Goal: Transaction & Acquisition: Purchase product/service

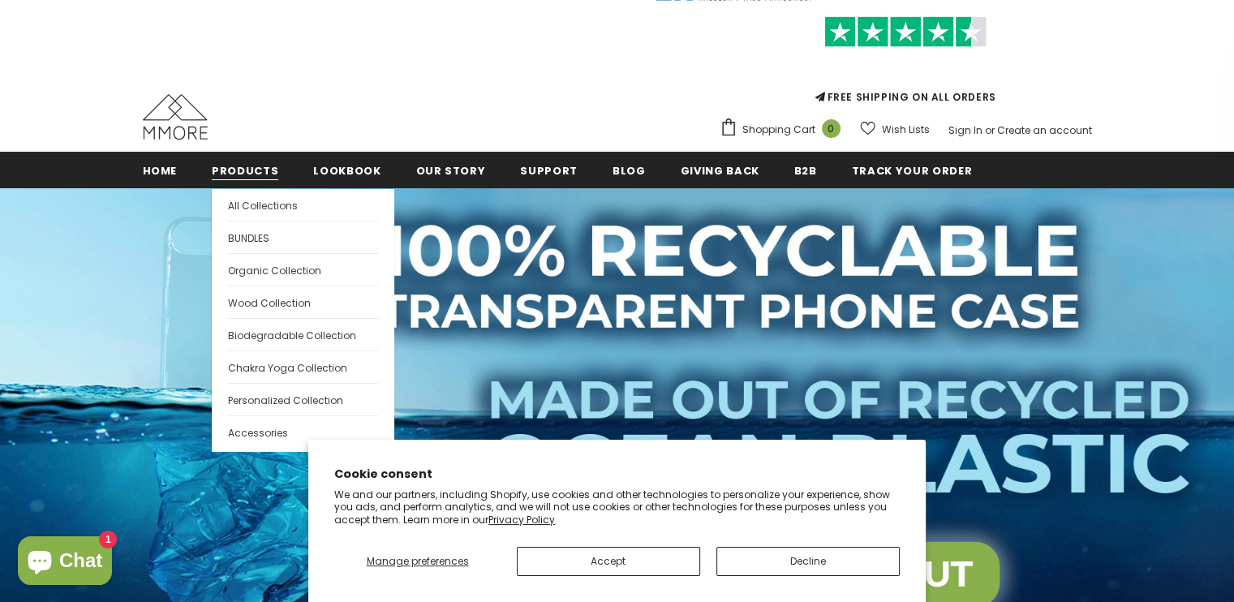
scroll to position [101, 0]
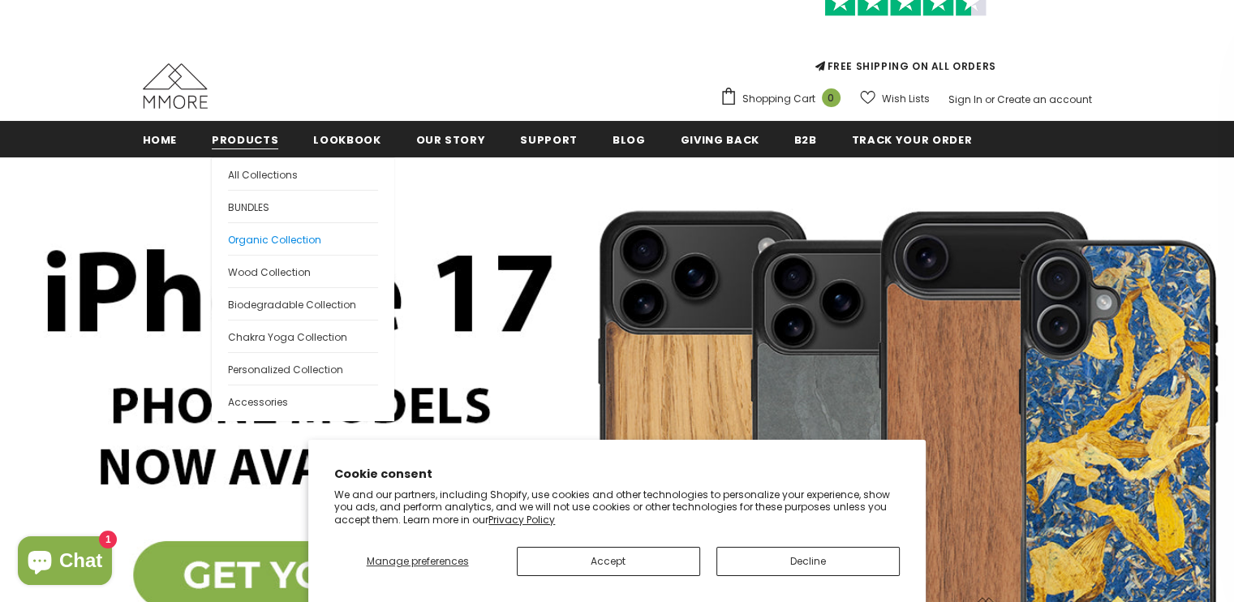
click at [0, 0] on div "GRAB YOURSELF A 10% DISCOUNT! Sign Up for exclusive updates, new arrivals & ins…" at bounding box center [0, 0] width 0 height 0
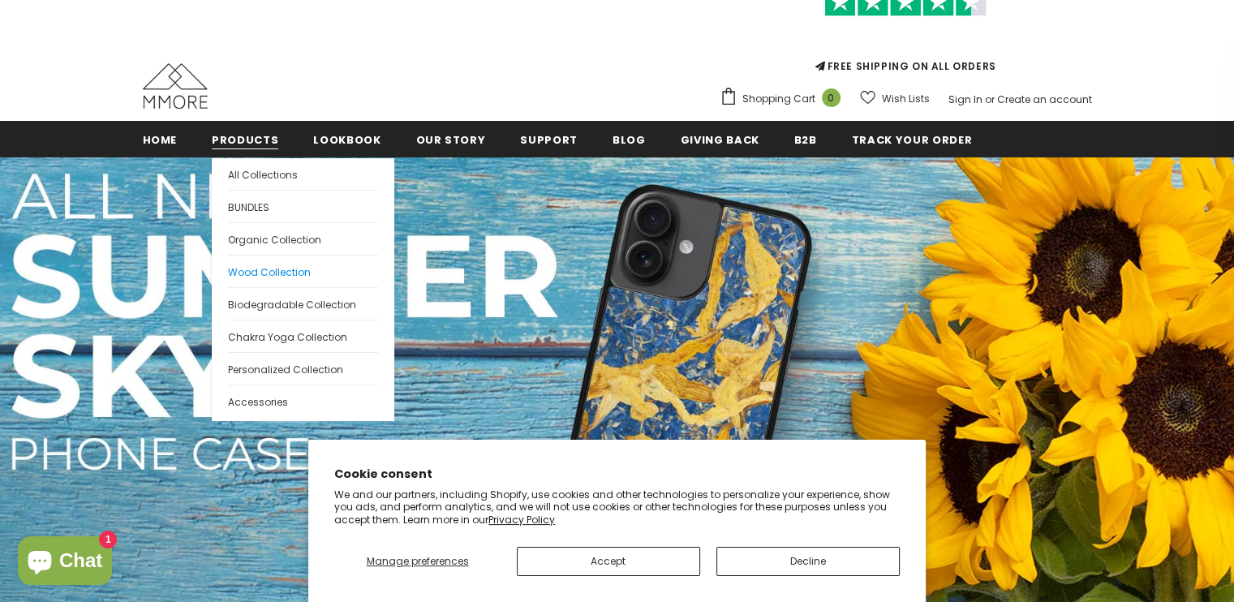
click at [264, 269] on span "Wood Collection" at bounding box center [269, 272] width 83 height 14
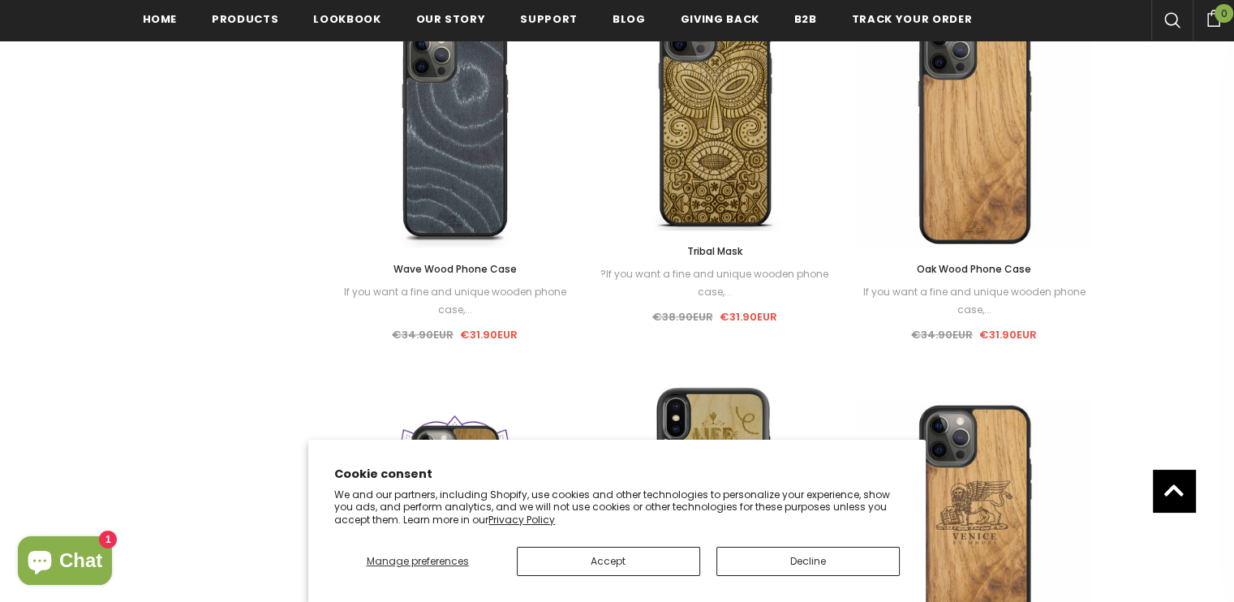
scroll to position [1778, 0]
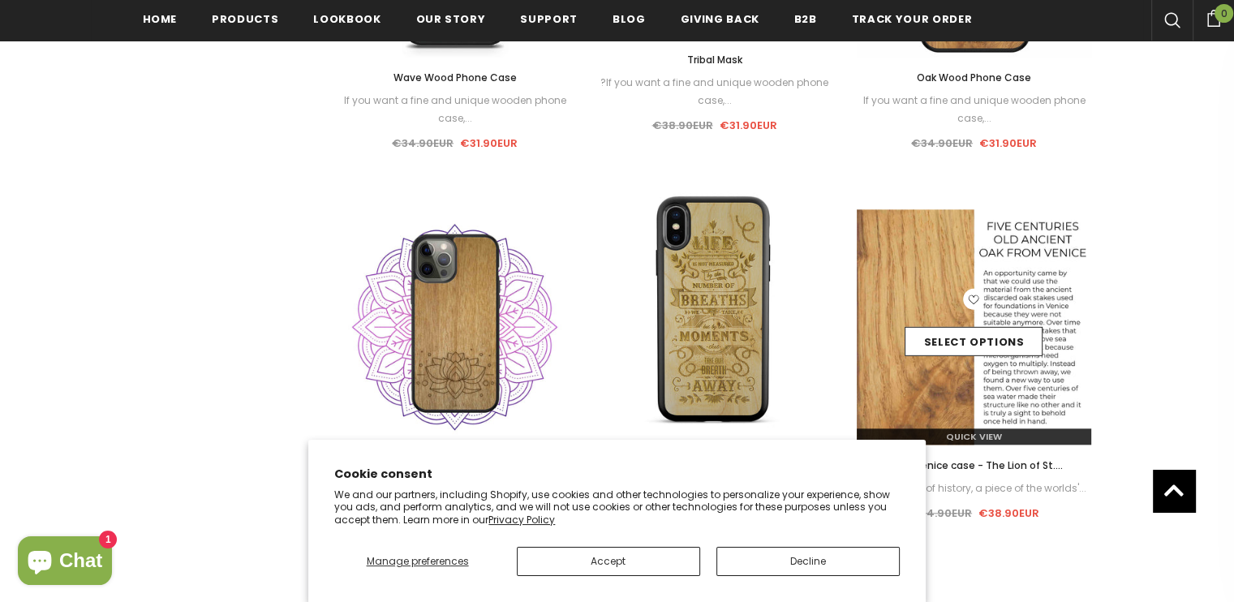
click at [1045, 345] on div "Select options" at bounding box center [974, 327] width 235 height 77
click at [959, 391] on img at bounding box center [974, 326] width 235 height 235
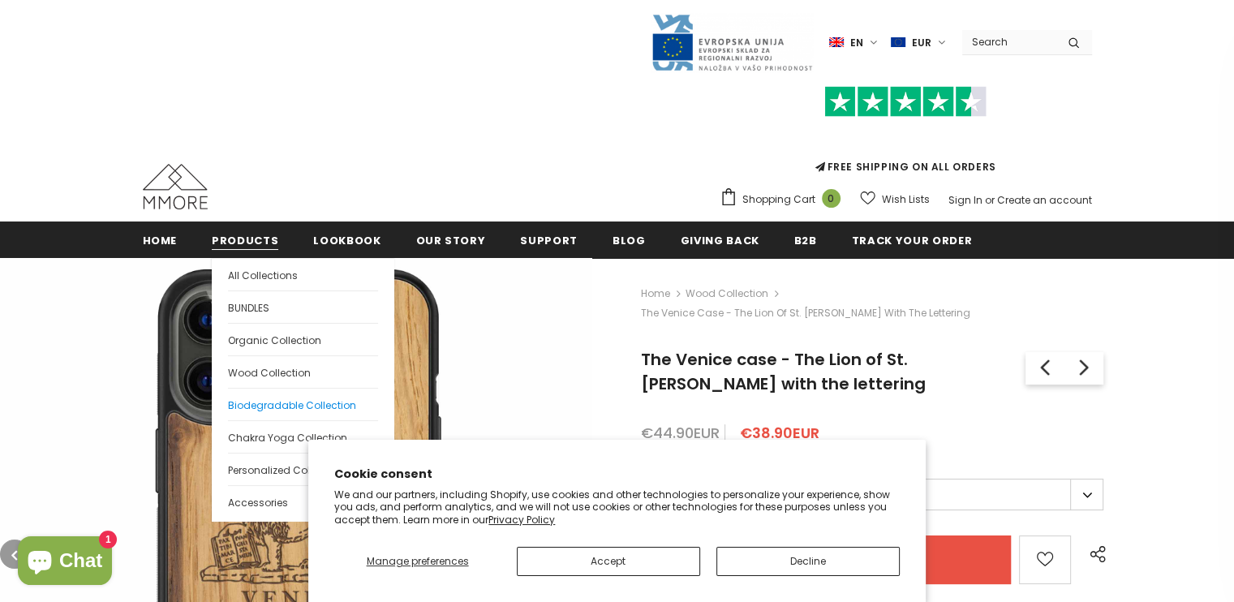
click at [264, 404] on span "Biodegradable Collection" at bounding box center [292, 405] width 128 height 14
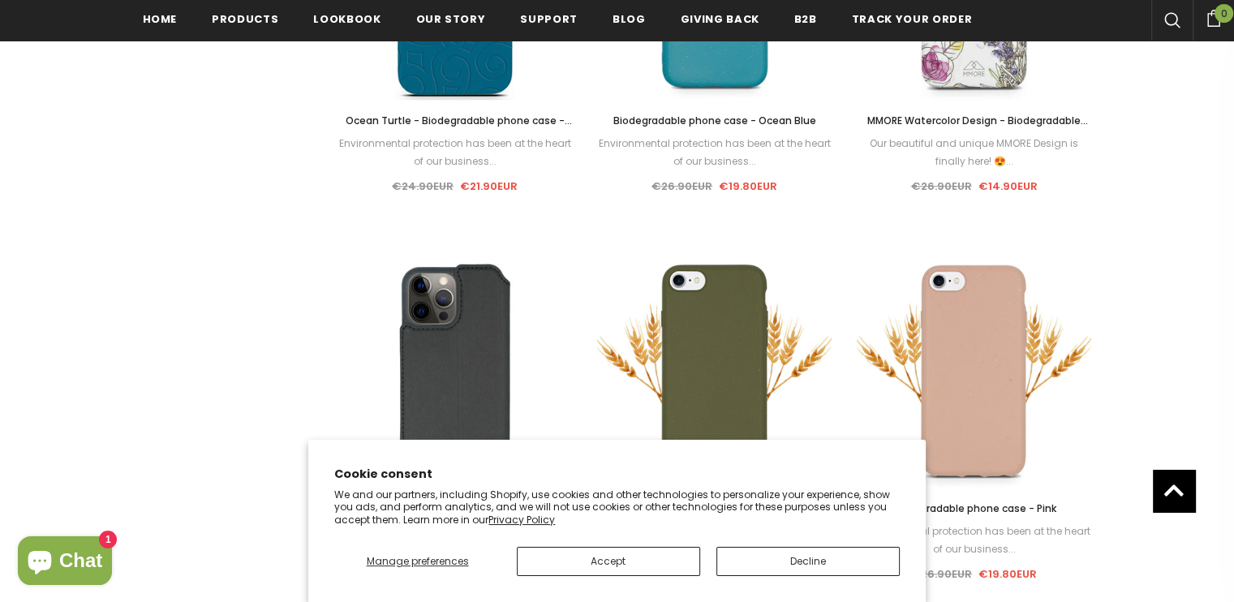
scroll to position [1346, 0]
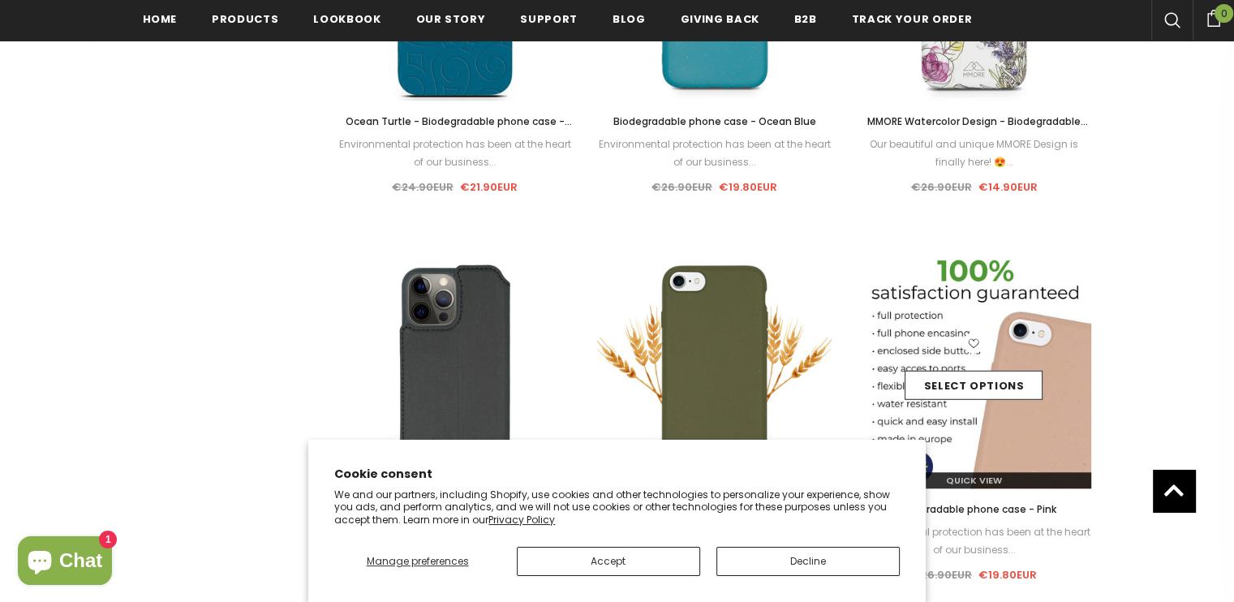
click at [938, 333] on div "Select options" at bounding box center [974, 371] width 235 height 77
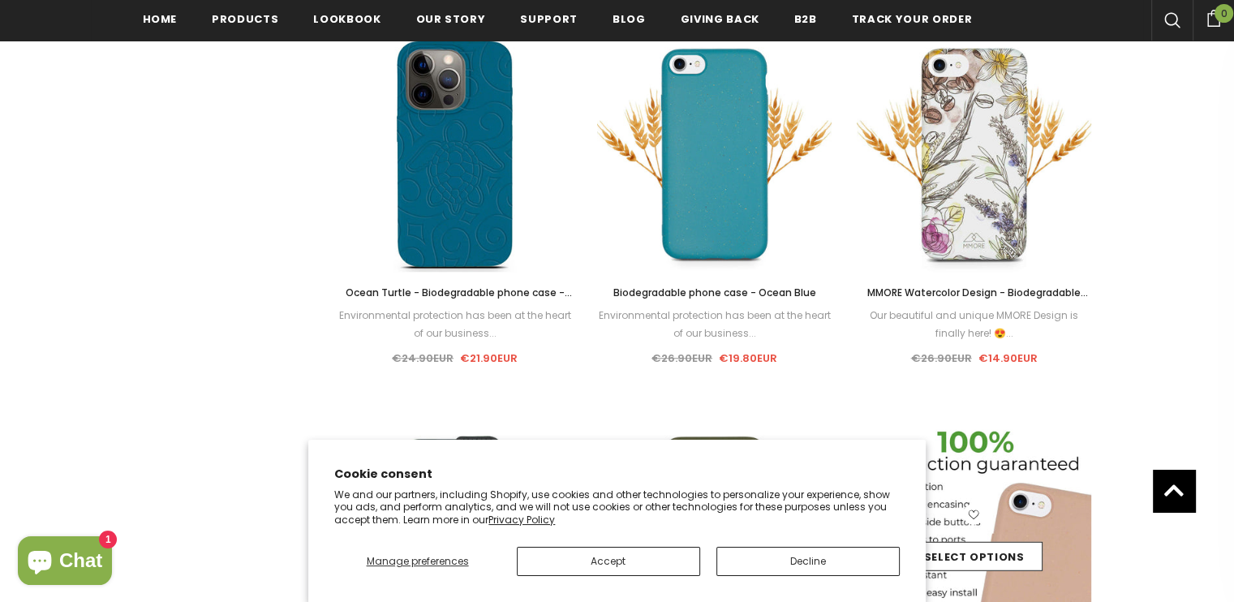
scroll to position [1340, 0]
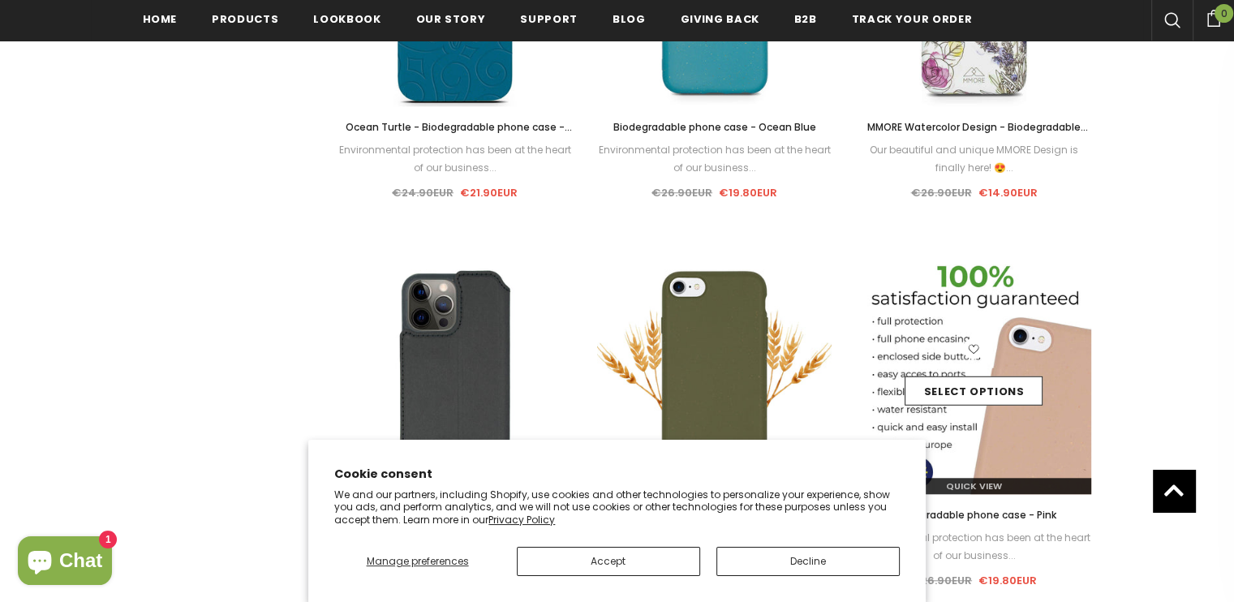
click at [1043, 453] on img at bounding box center [974, 376] width 235 height 235
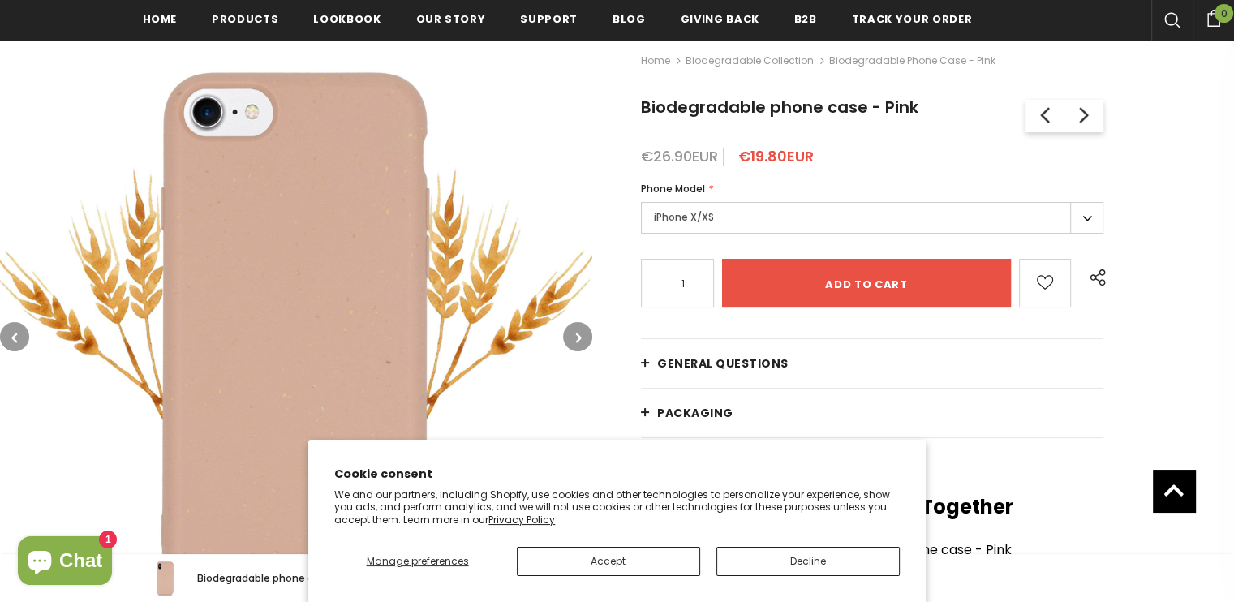
scroll to position [528, 0]
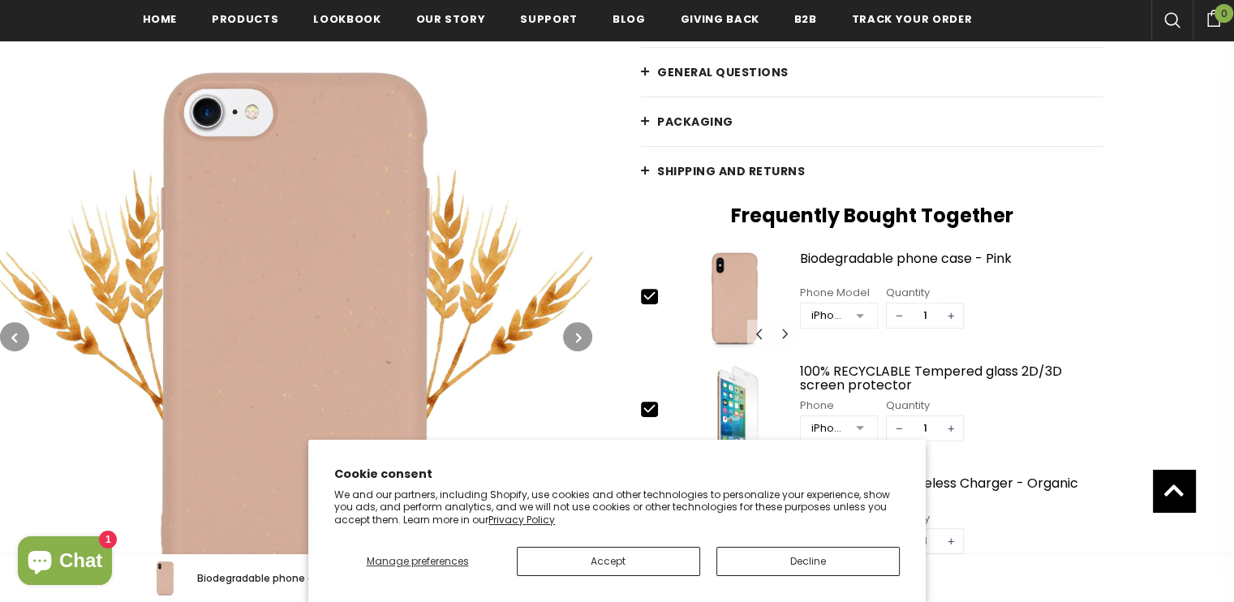
click at [691, 67] on span "General Questions" at bounding box center [722, 72] width 131 height 16
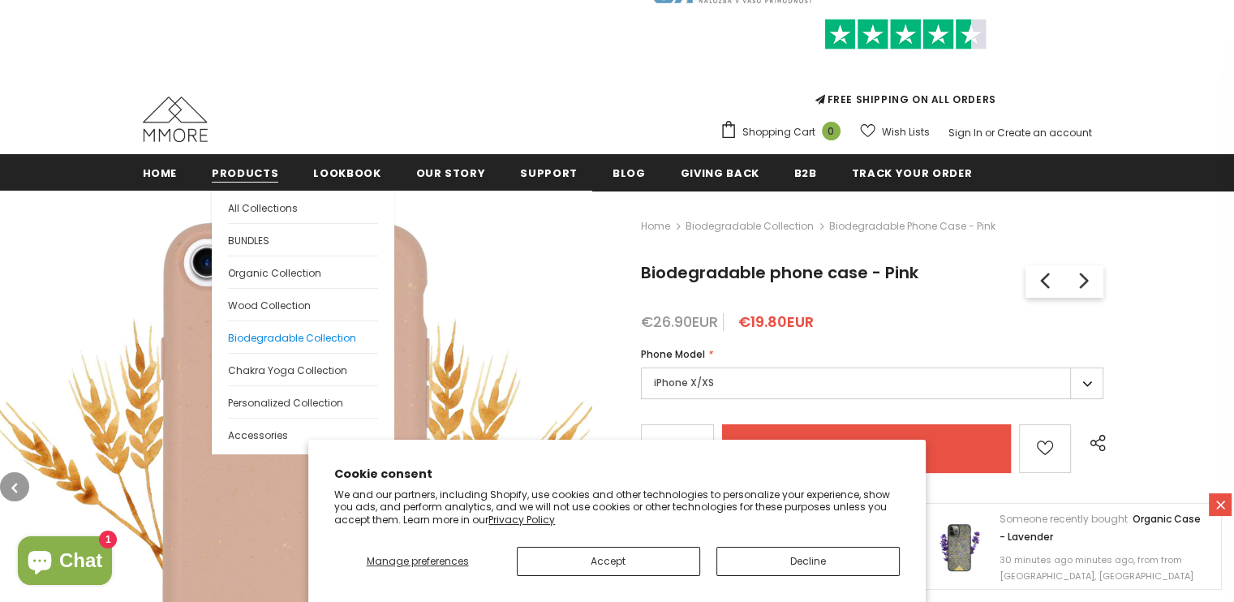
scroll to position [67, 0]
click at [243, 212] on span "All Collections" at bounding box center [263, 208] width 70 height 14
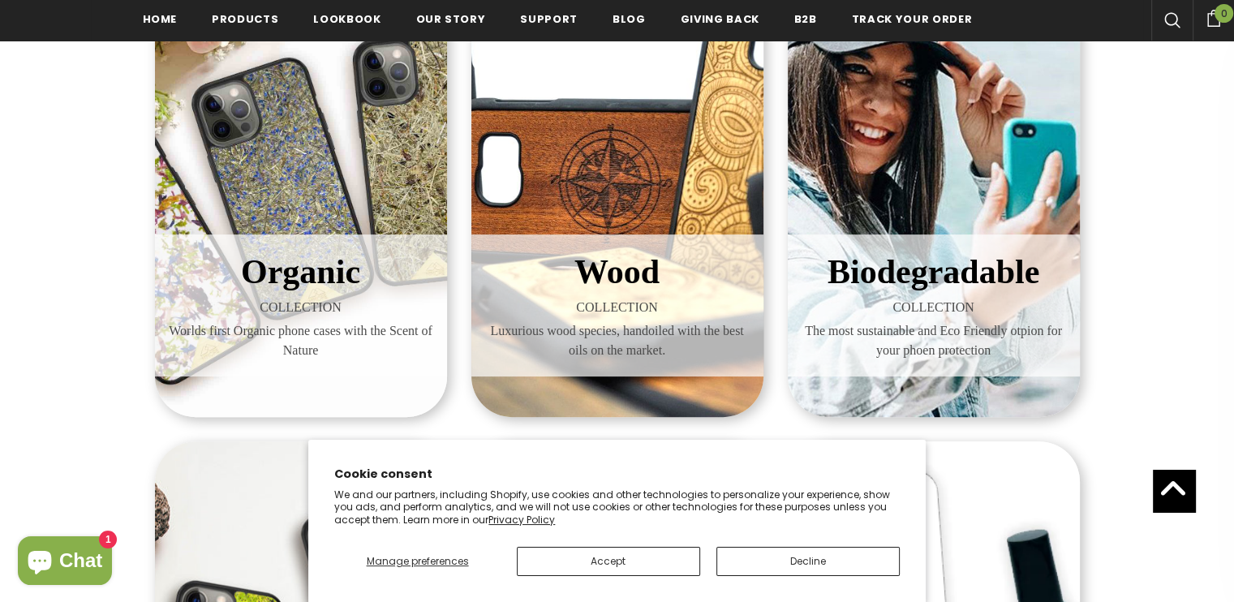
scroll to position [353, 0]
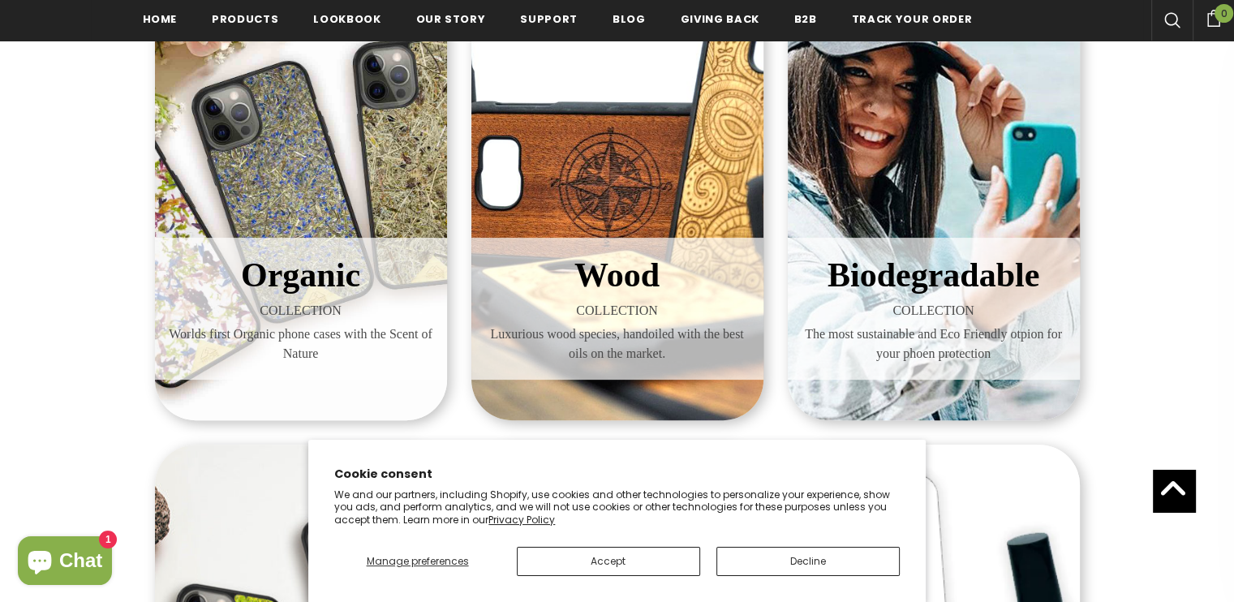
click at [271, 243] on div "Organic COLLECTION Worlds first Organic phone cases with the Scent of Nature" at bounding box center [301, 309] width 292 height 142
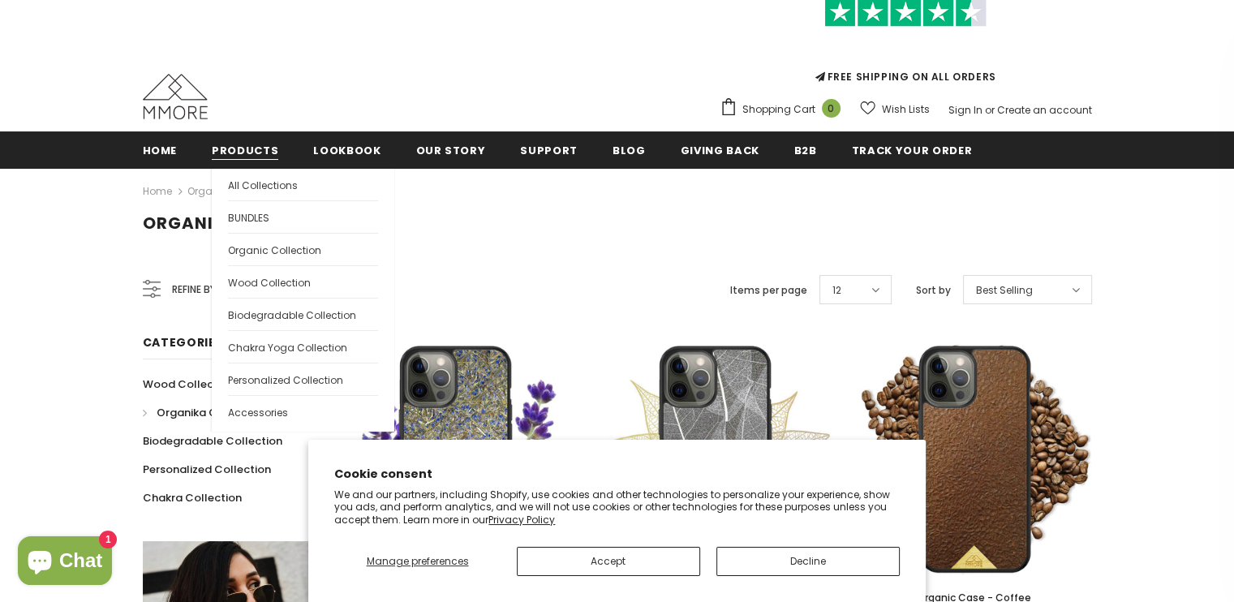
scroll to position [92, 0]
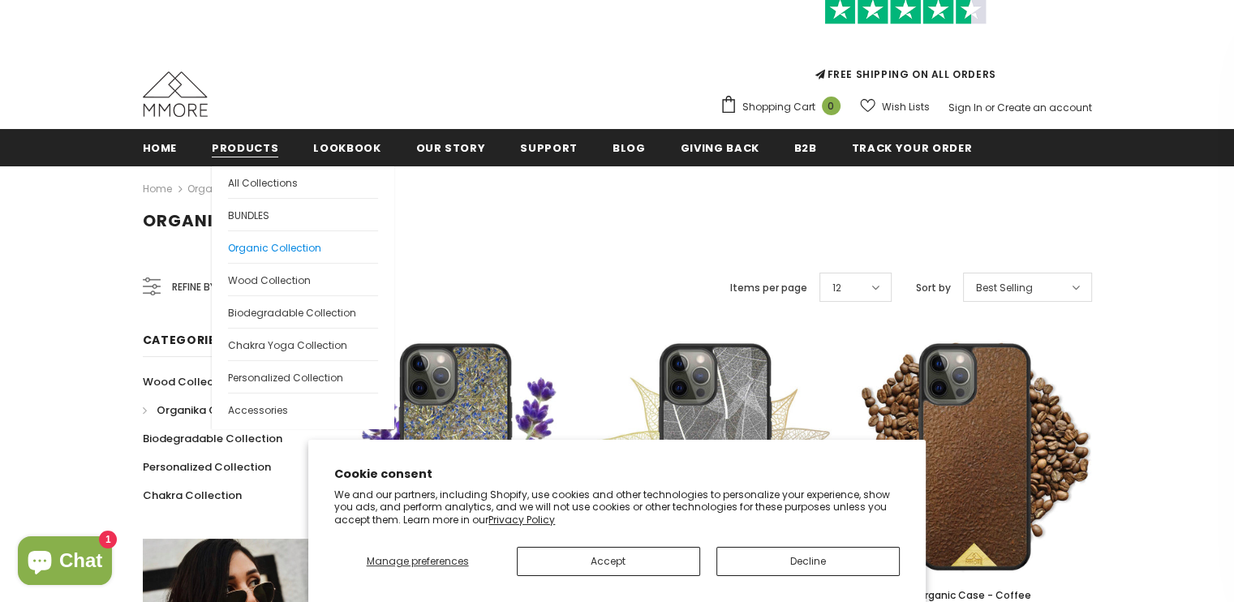
click at [299, 247] on span "Organic Collection" at bounding box center [274, 248] width 93 height 14
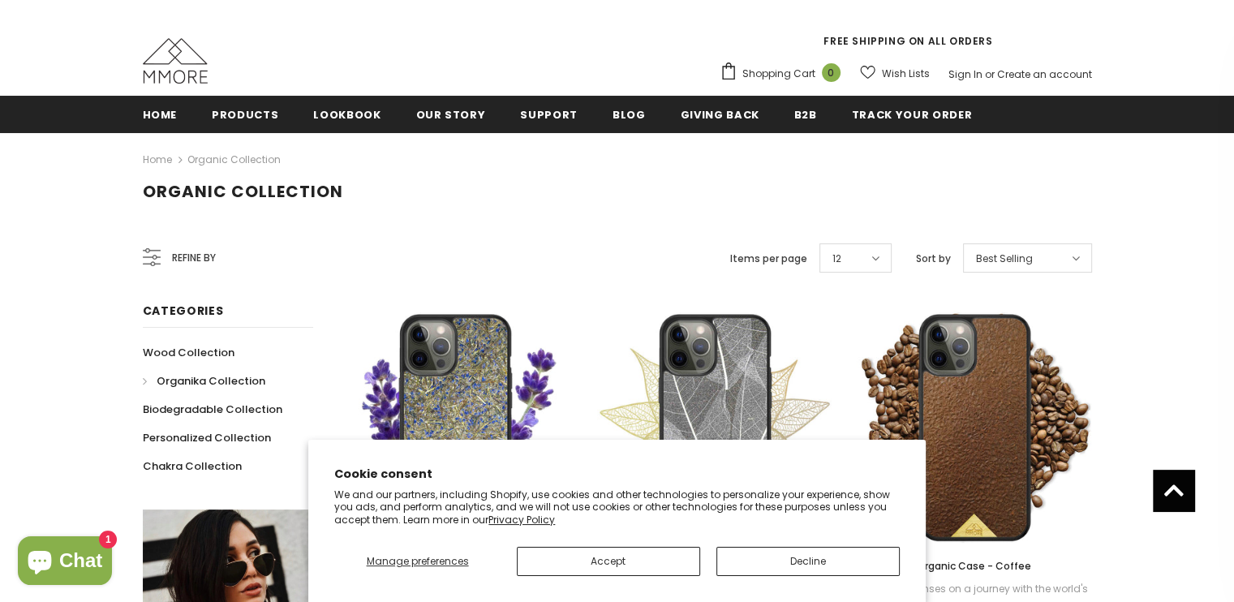
scroll to position [117, 0]
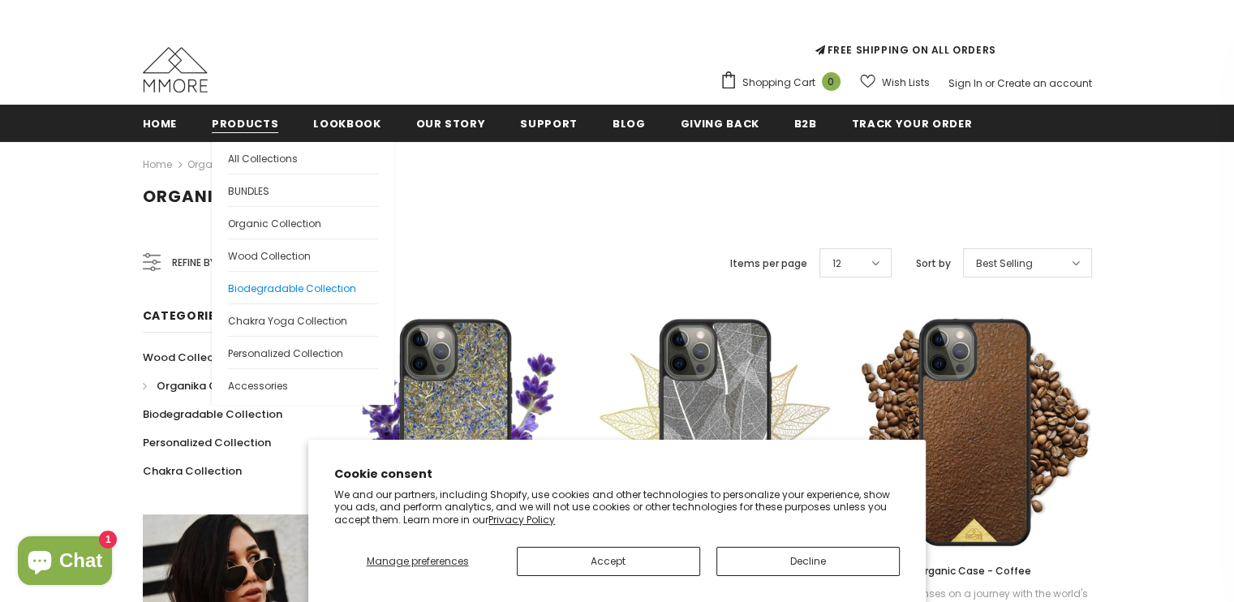
click at [271, 293] on span "Biodegradable Collection" at bounding box center [292, 289] width 128 height 14
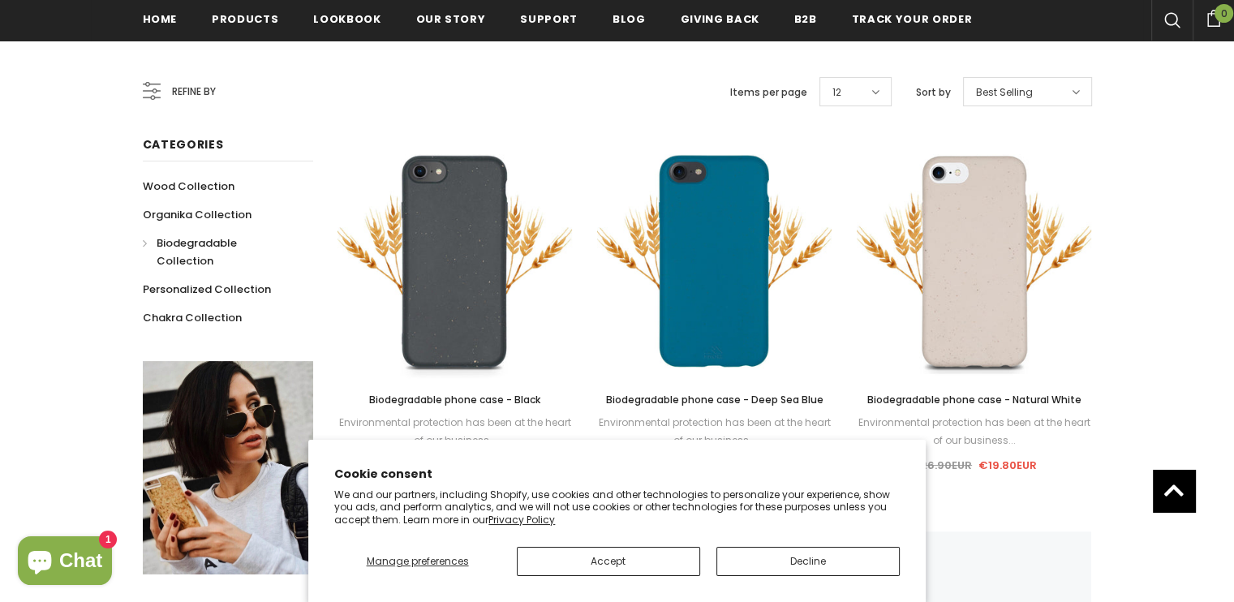
scroll to position [402, 0]
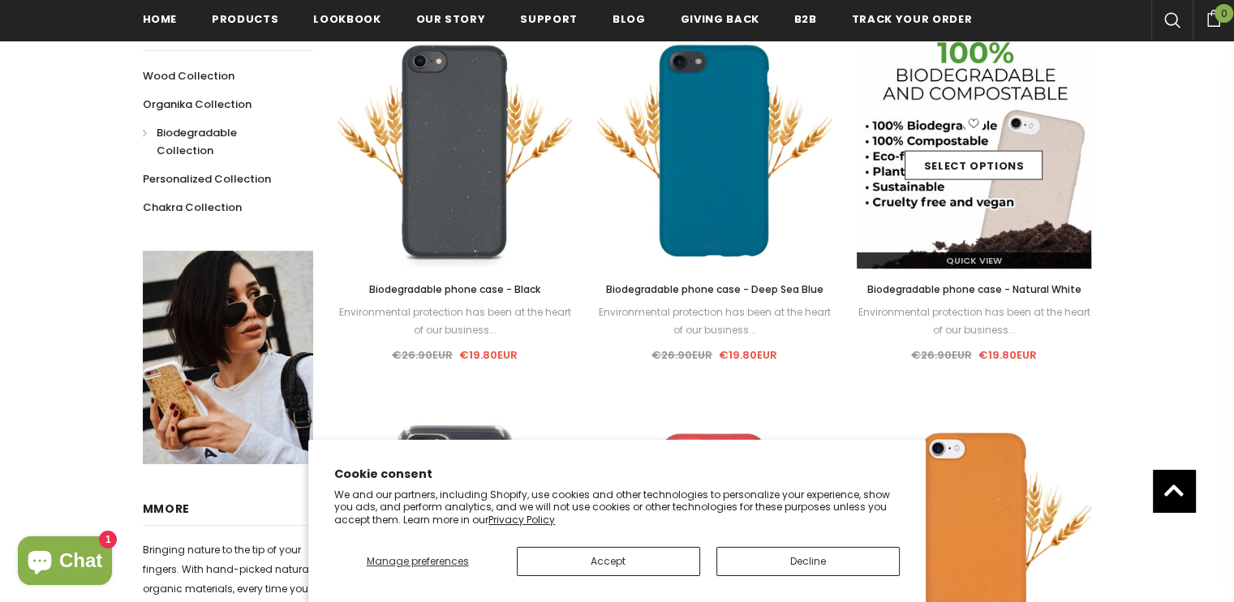
click at [995, 221] on img at bounding box center [974, 150] width 235 height 235
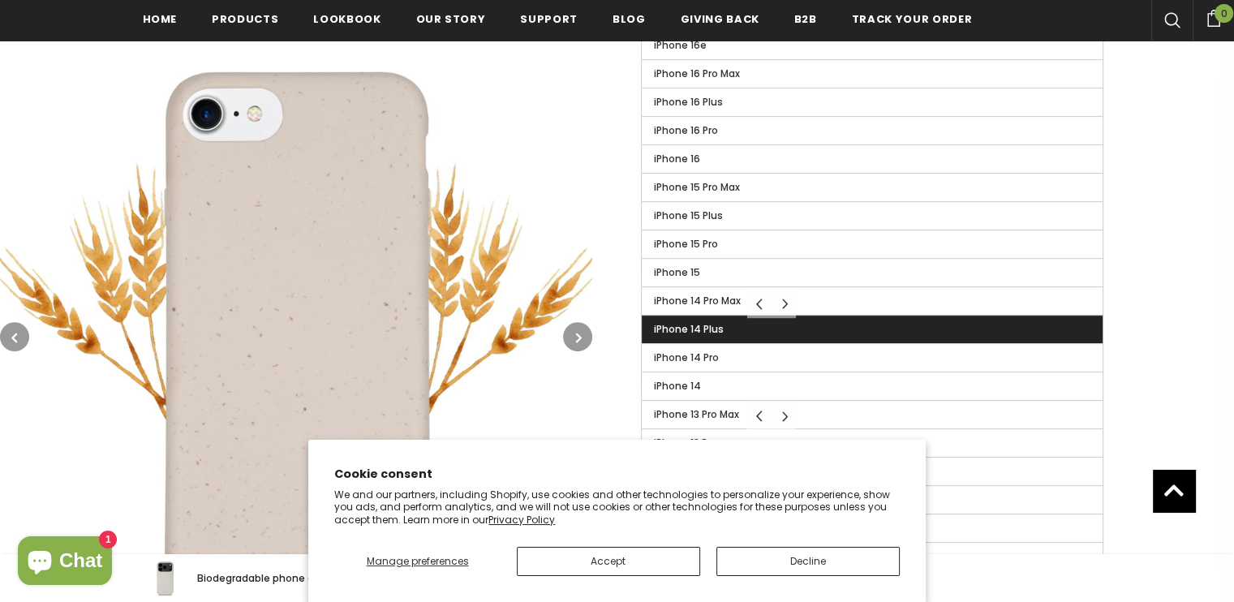
scroll to position [558, 0]
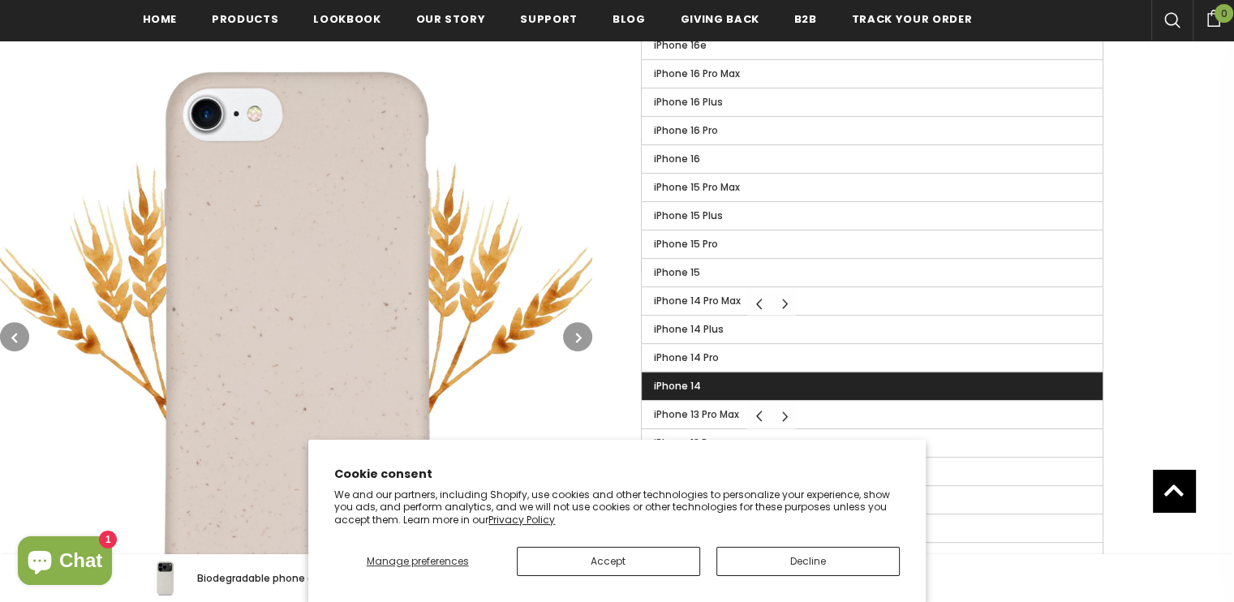
click at [740, 380] on label "iPhone 14" at bounding box center [872, 386] width 461 height 28
click at [0, 0] on input "iPhone 14" at bounding box center [0, 0] width 0 height 0
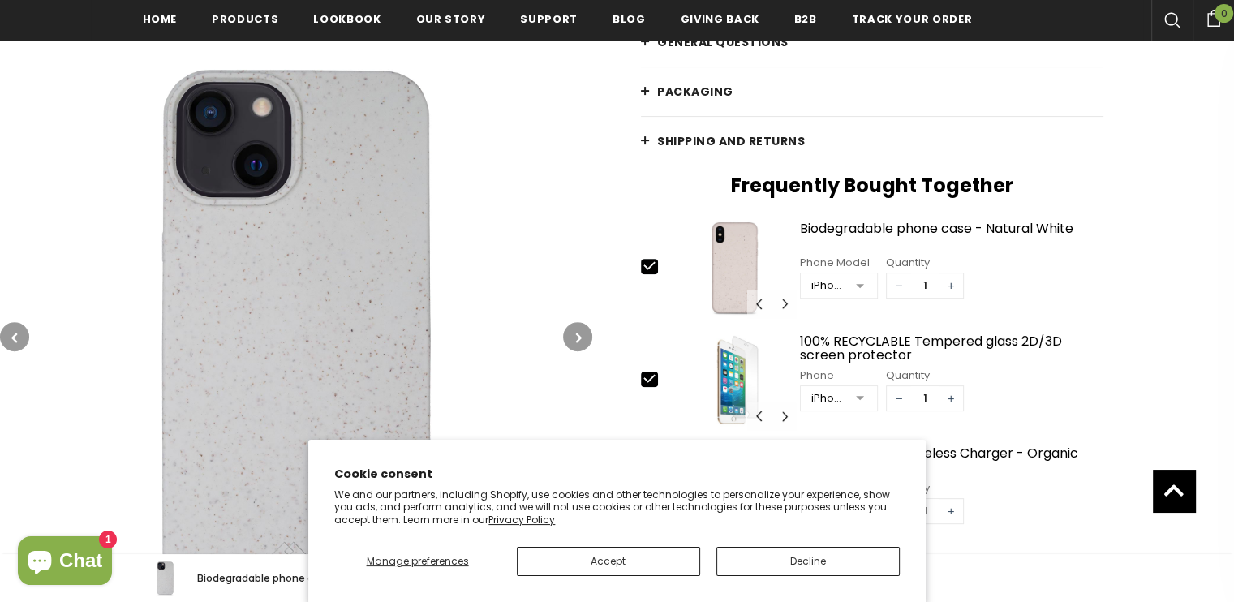
scroll to position [684, 0]
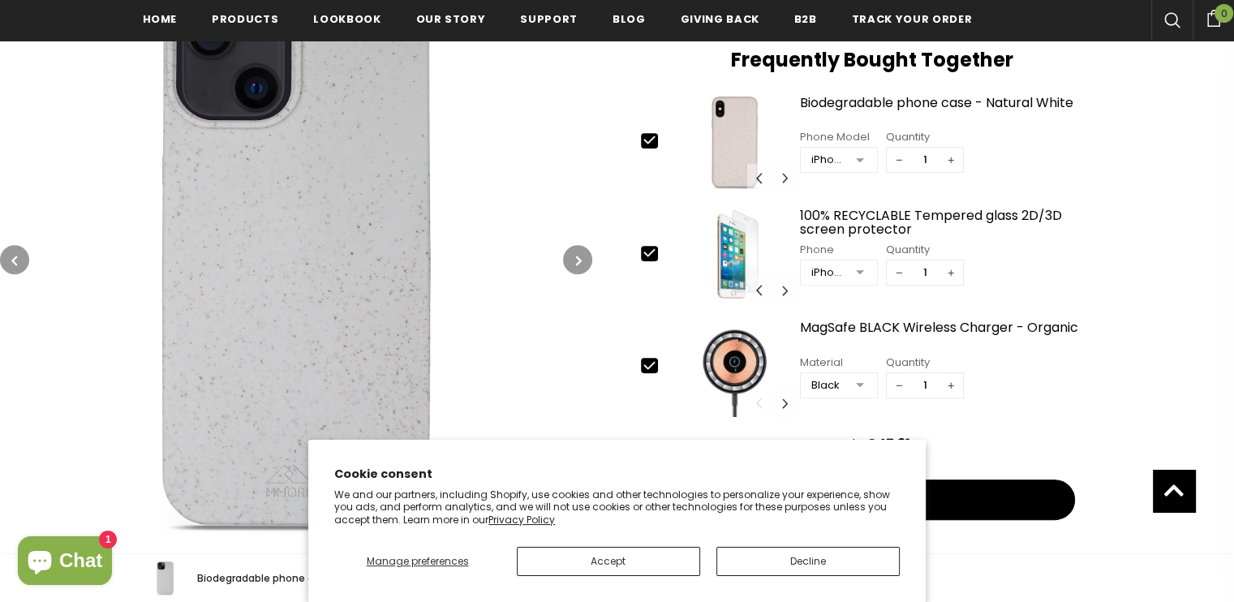
click at [586, 263] on button "button" at bounding box center [577, 259] width 29 height 29
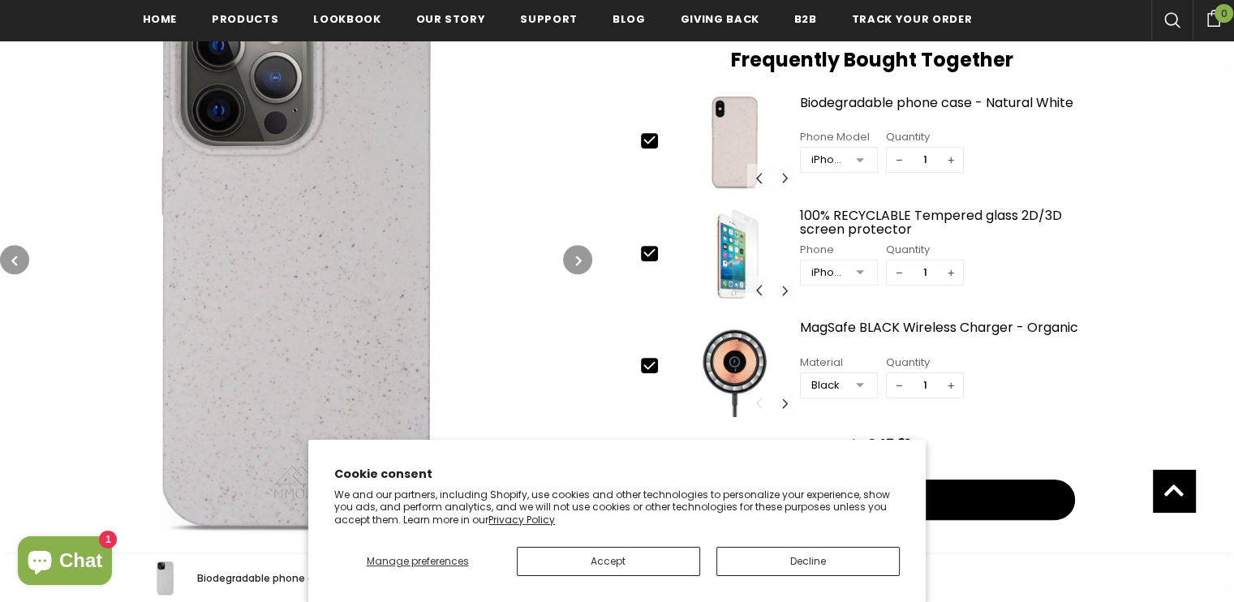
click at [586, 263] on button "button" at bounding box center [577, 259] width 29 height 29
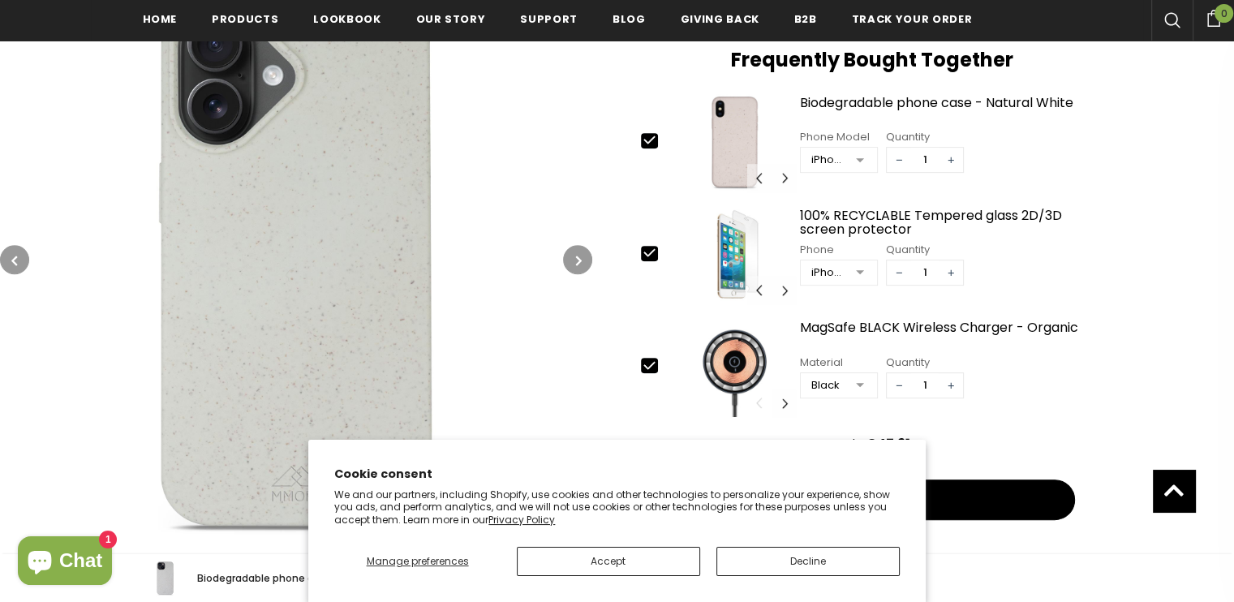
click at [586, 263] on button "button" at bounding box center [577, 259] width 29 height 29
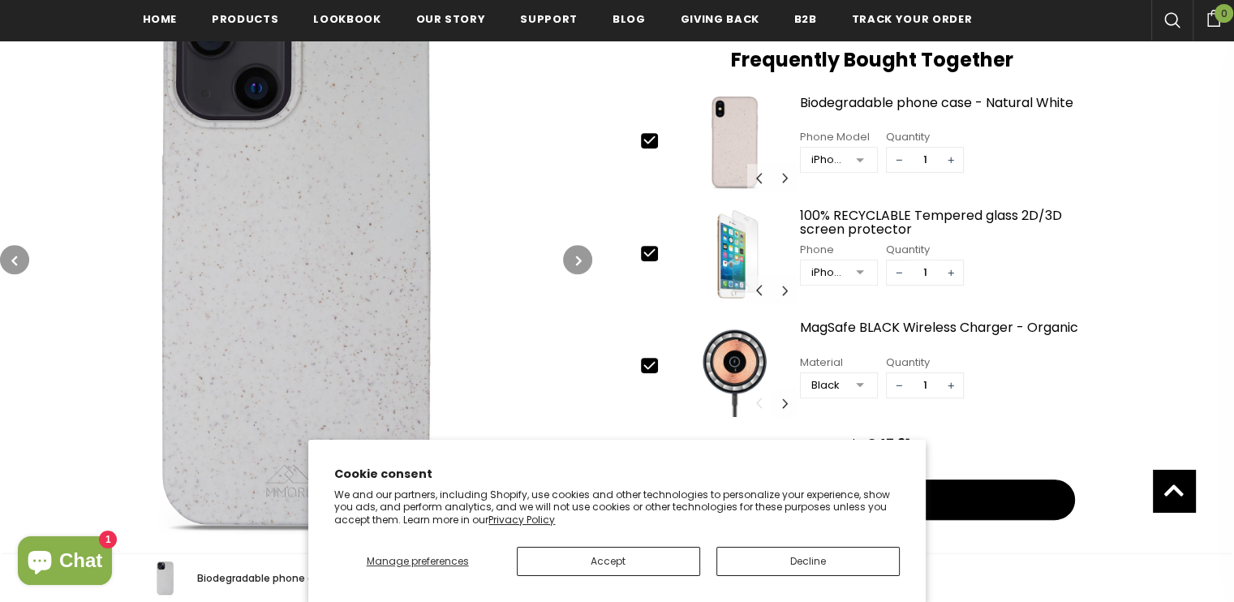
click at [586, 263] on button "button" at bounding box center [577, 259] width 29 height 29
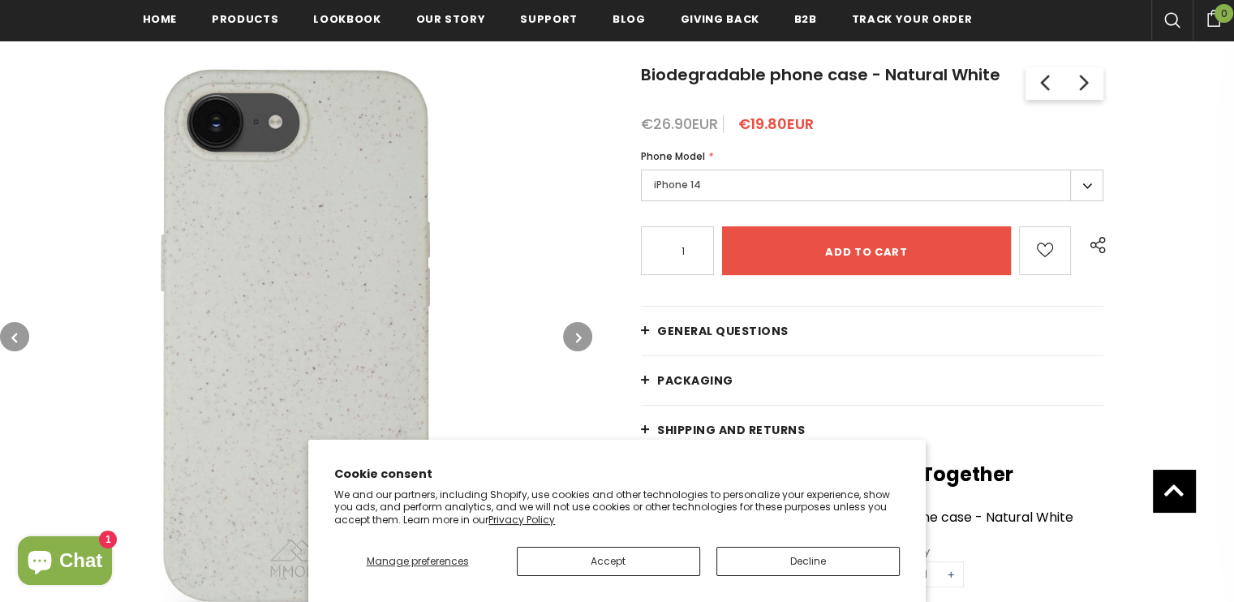
scroll to position [269, 0]
click at [713, 187] on label "iPhone 14" at bounding box center [872, 186] width 462 height 32
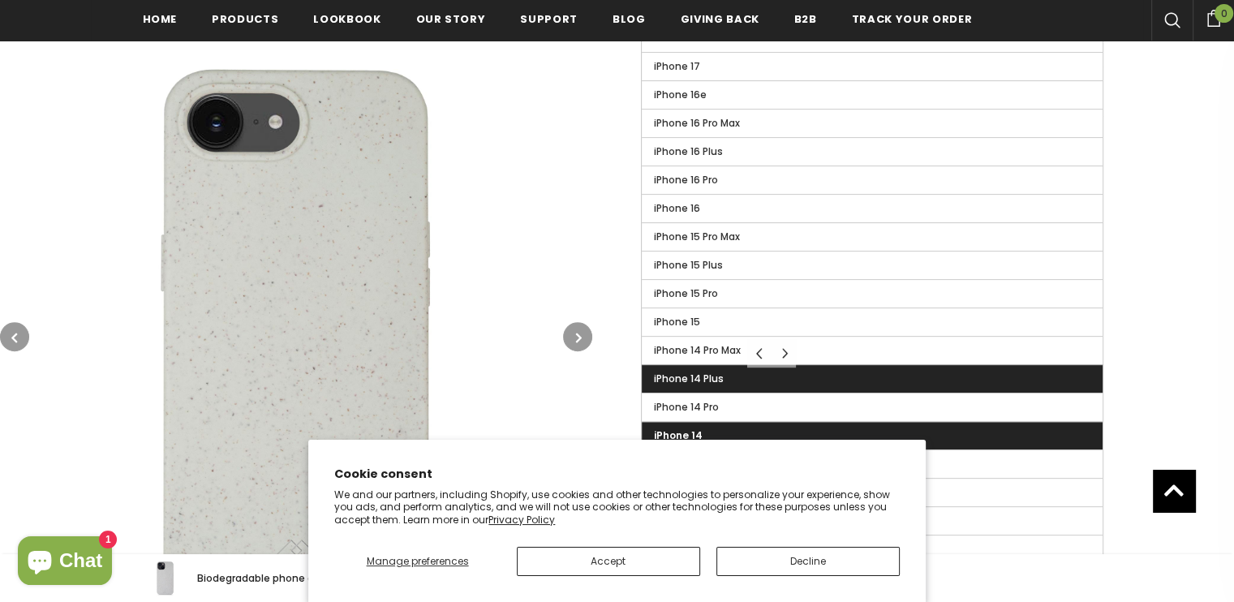
scroll to position [572, 0]
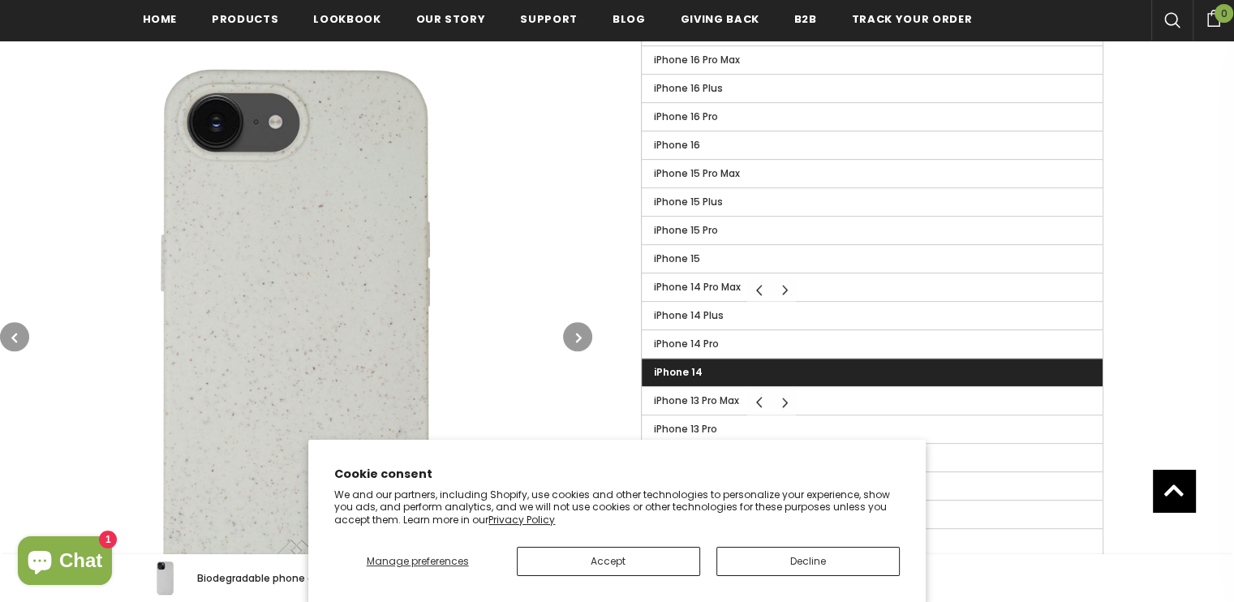
click at [691, 365] on span "iPhone 14" at bounding box center [678, 372] width 49 height 14
click at [0, 0] on input "iPhone 14" at bounding box center [0, 0] width 0 height 0
click at [691, 365] on span "iPhone 14" at bounding box center [678, 372] width 49 height 14
click at [0, 0] on input "iPhone 14" at bounding box center [0, 0] width 0 height 0
click at [5, 343] on button "button" at bounding box center [14, 336] width 29 height 29
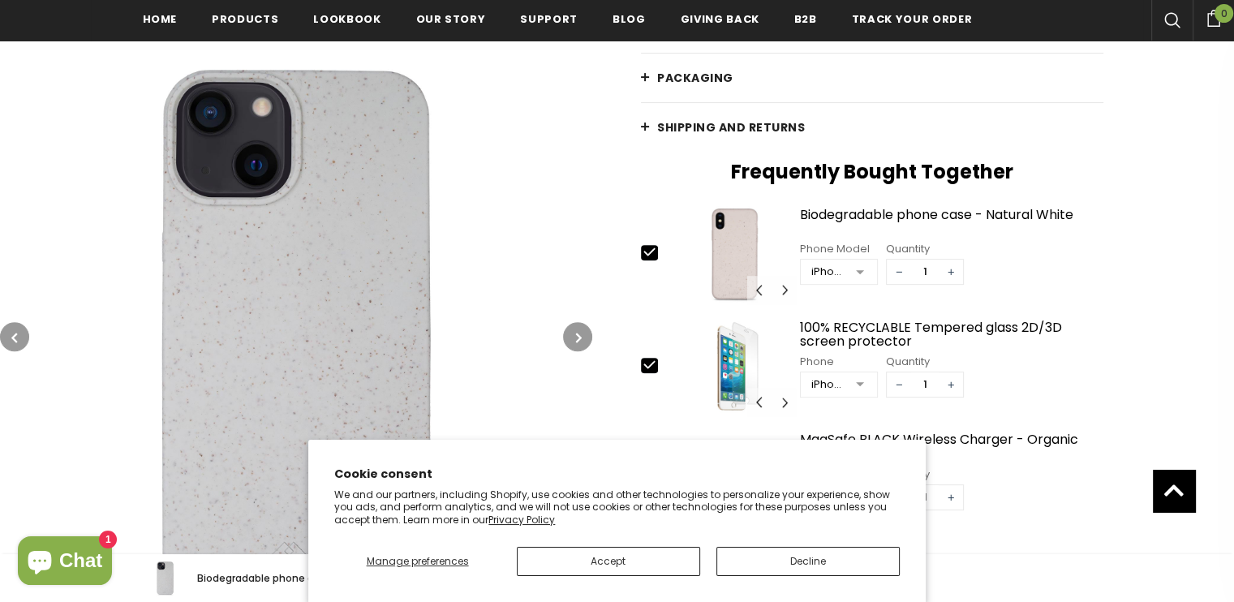
click at [5, 343] on button "button" at bounding box center [14, 336] width 29 height 29
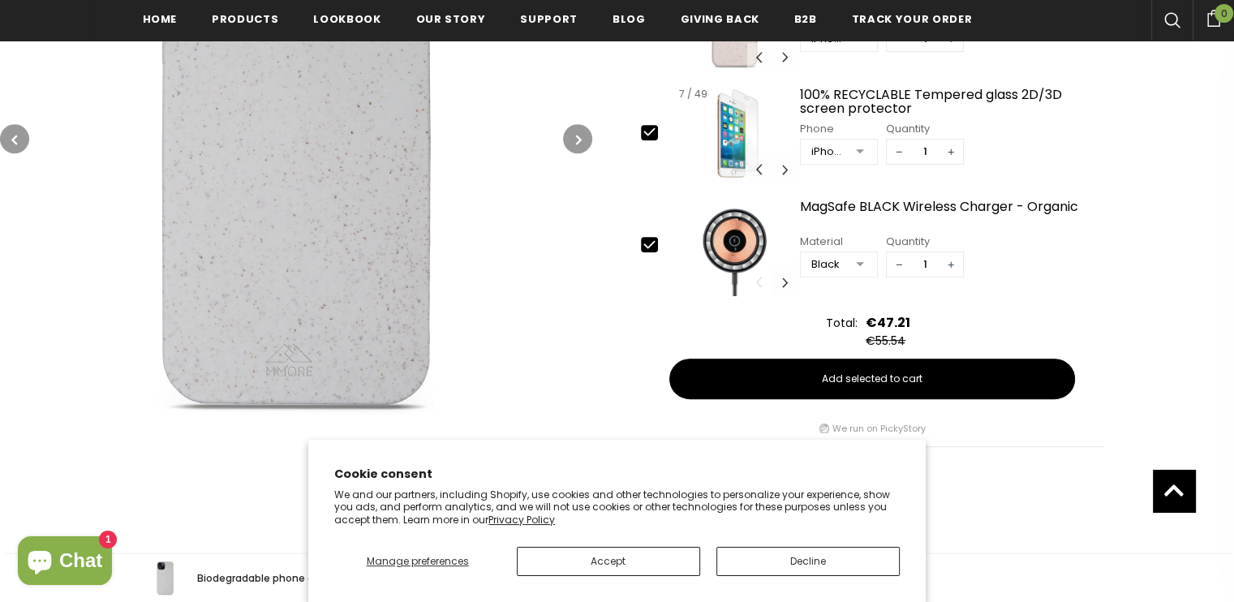
scroll to position [792, 0]
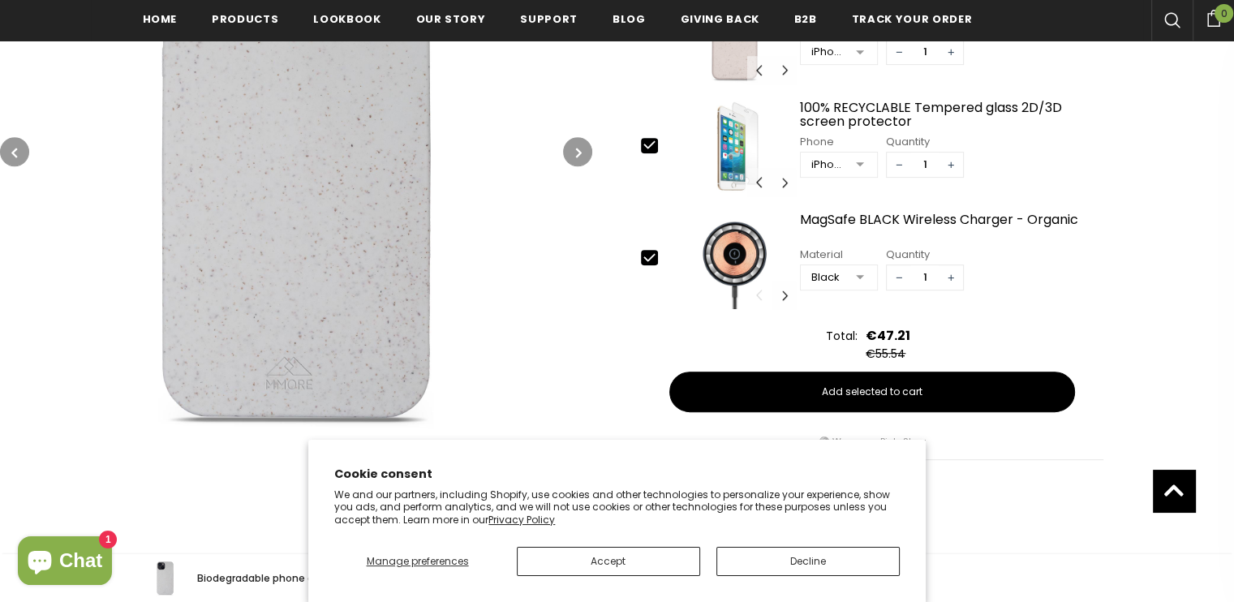
click at [648, 261] on icon at bounding box center [649, 257] width 17 height 17
type input "0"
click at [654, 149] on icon at bounding box center [649, 144] width 17 height 17
type input "0"
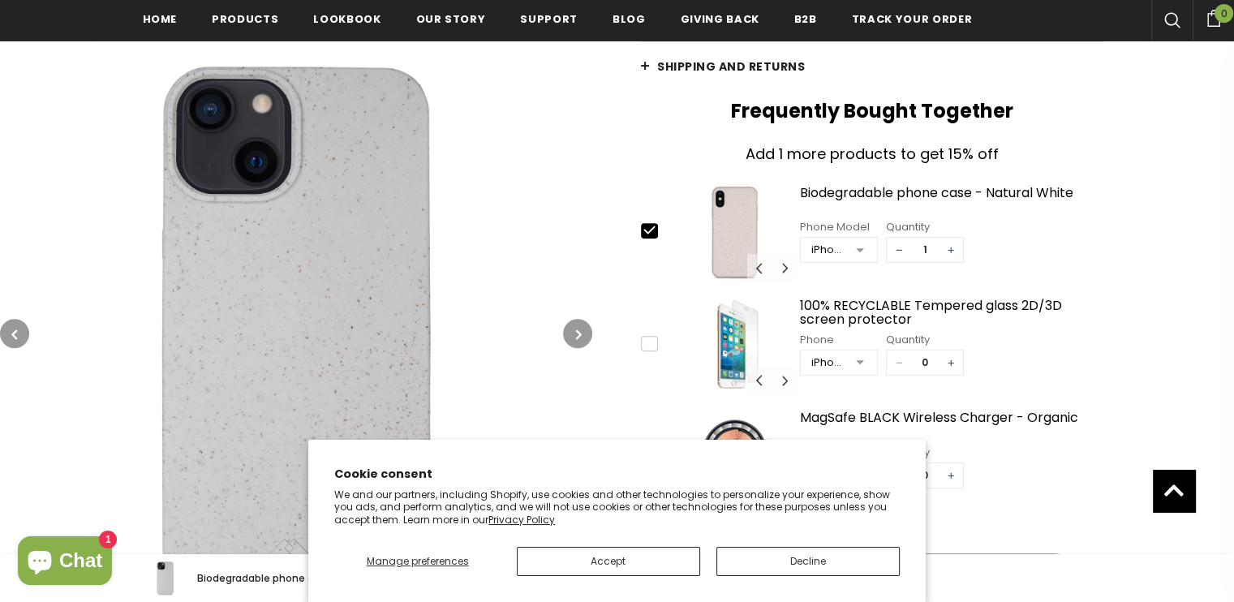
scroll to position [581, 0]
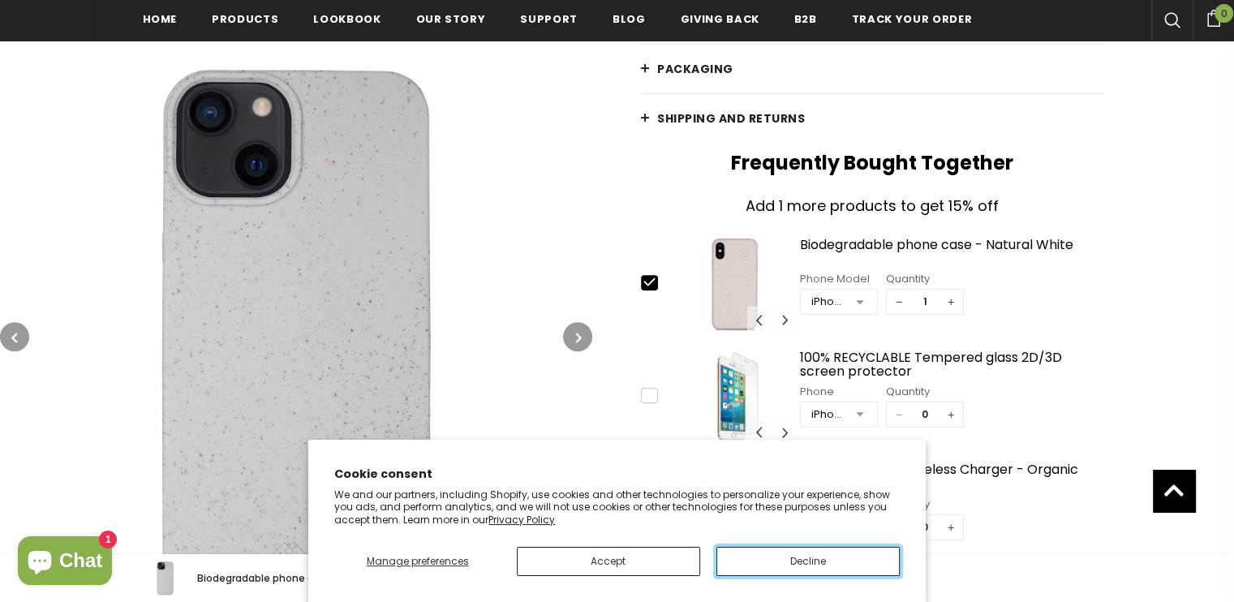
click at [846, 562] on button "Decline" at bounding box center [807, 561] width 183 height 29
